Goal: Navigation & Orientation: Understand site structure

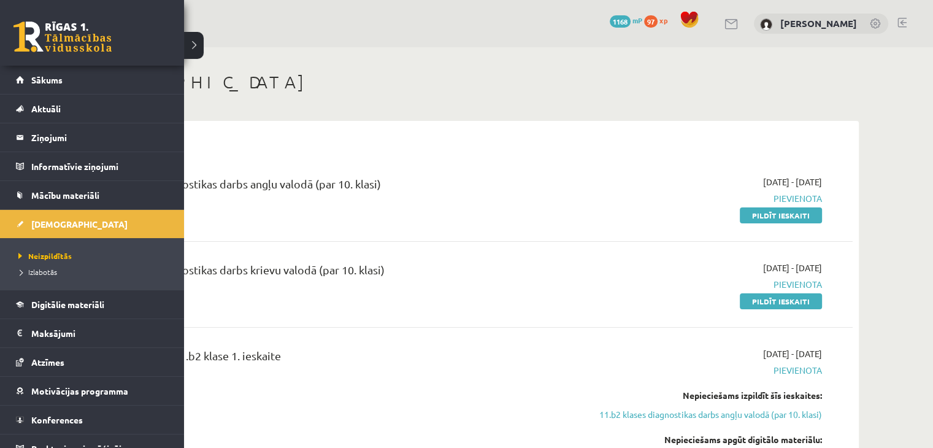
click at [39, 35] on link at bounding box center [62, 36] width 98 height 31
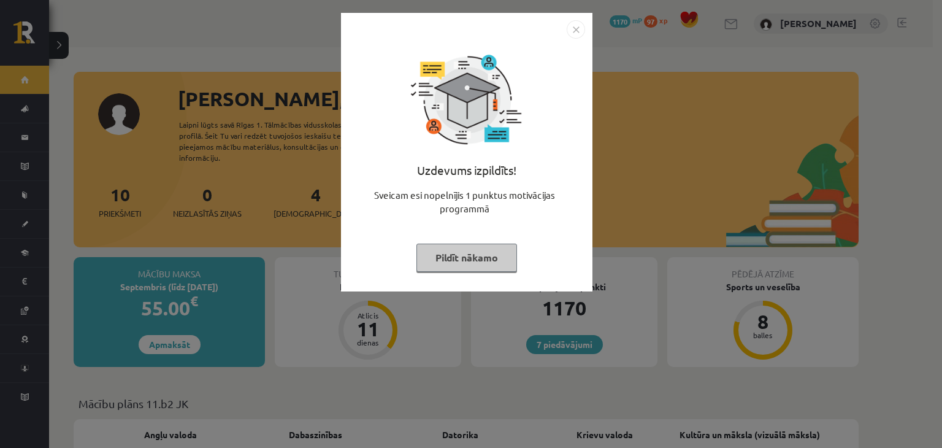
click at [578, 23] on img "Close" at bounding box center [576, 29] width 18 height 18
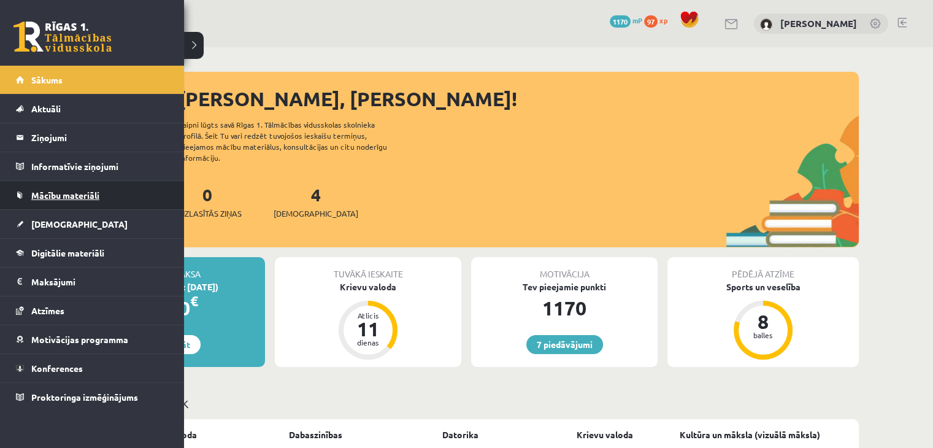
click at [53, 199] on link "Mācību materiāli" at bounding box center [92, 195] width 153 height 28
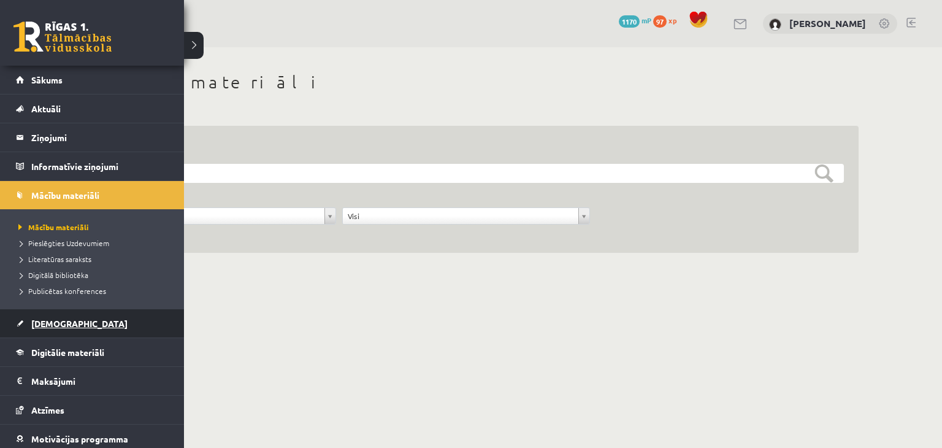
click at [53, 327] on span "[DEMOGRAPHIC_DATA]" at bounding box center [79, 323] width 96 height 11
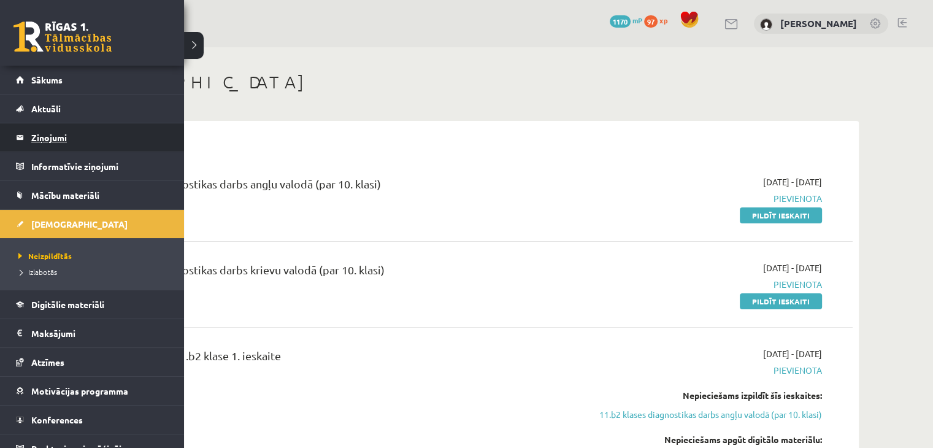
click at [59, 143] on legend "Ziņojumi 0" at bounding box center [99, 137] width 137 height 28
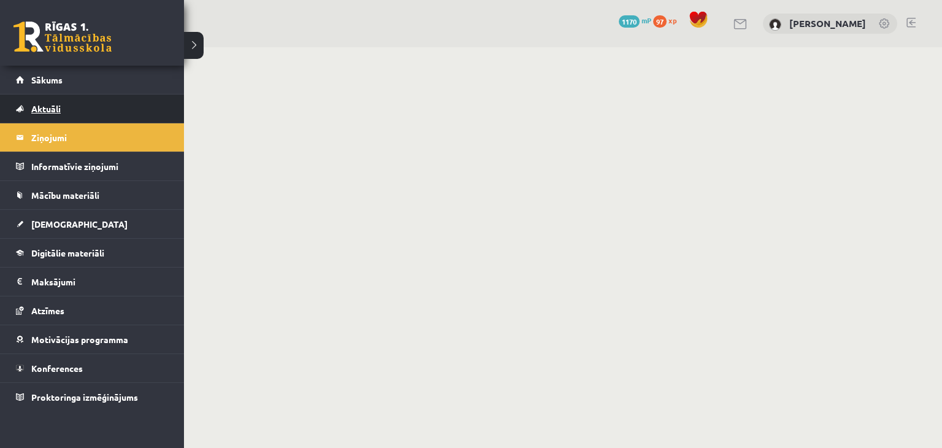
click at [42, 107] on span "Aktuāli" at bounding box center [45, 108] width 29 height 11
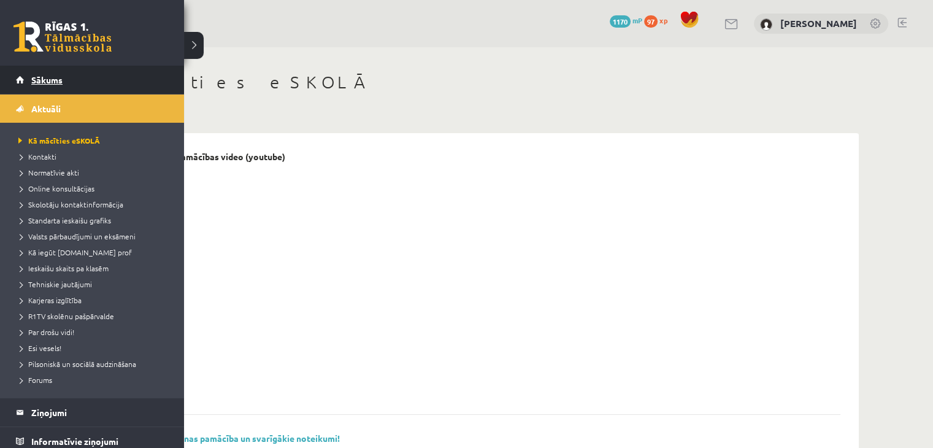
click at [44, 78] on span "Sākums" at bounding box center [46, 79] width 31 height 11
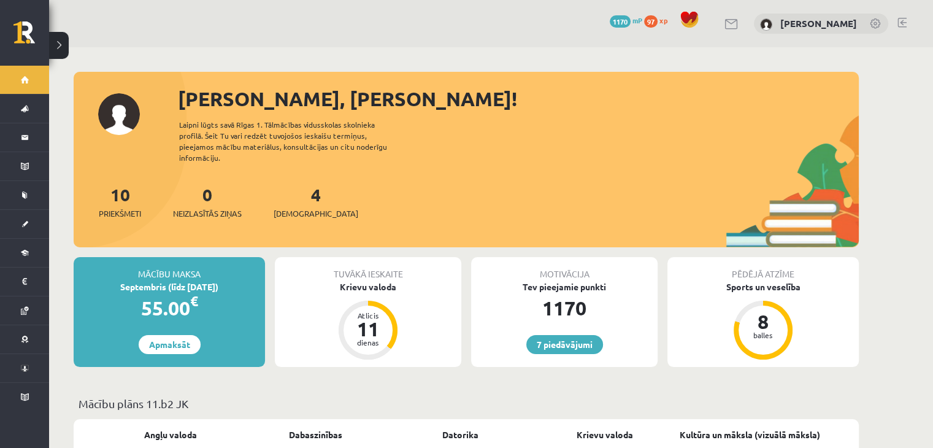
click at [25, 42] on link at bounding box center [31, 36] width 36 height 31
click at [63, 39] on button at bounding box center [59, 45] width 20 height 27
